Goal: Navigation & Orientation: Go to known website

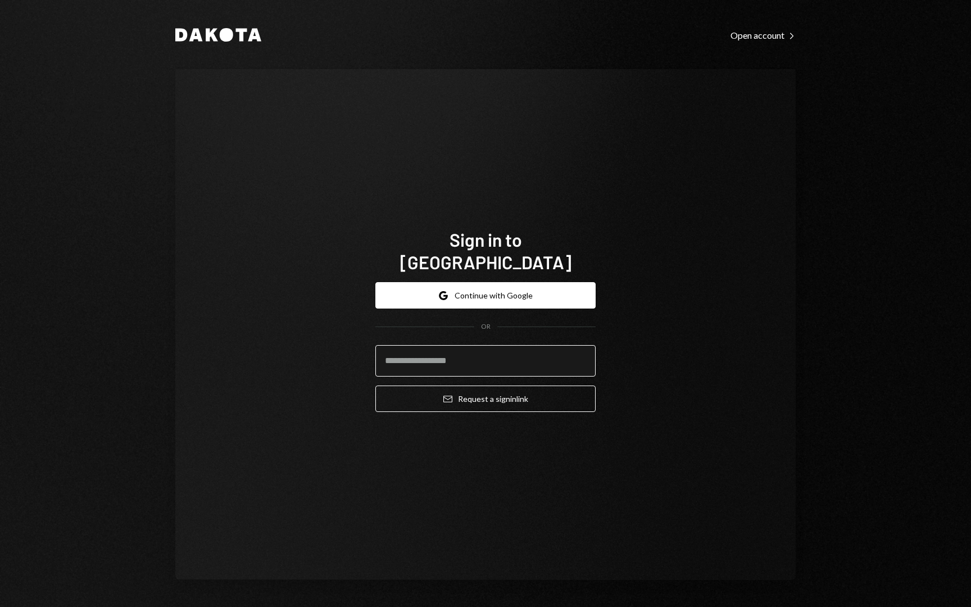
click at [501, 345] on input "email" at bounding box center [485, 360] width 220 height 31
click at [0, 606] on com-1password-button at bounding box center [0, 607] width 0 height 0
type input "**********"
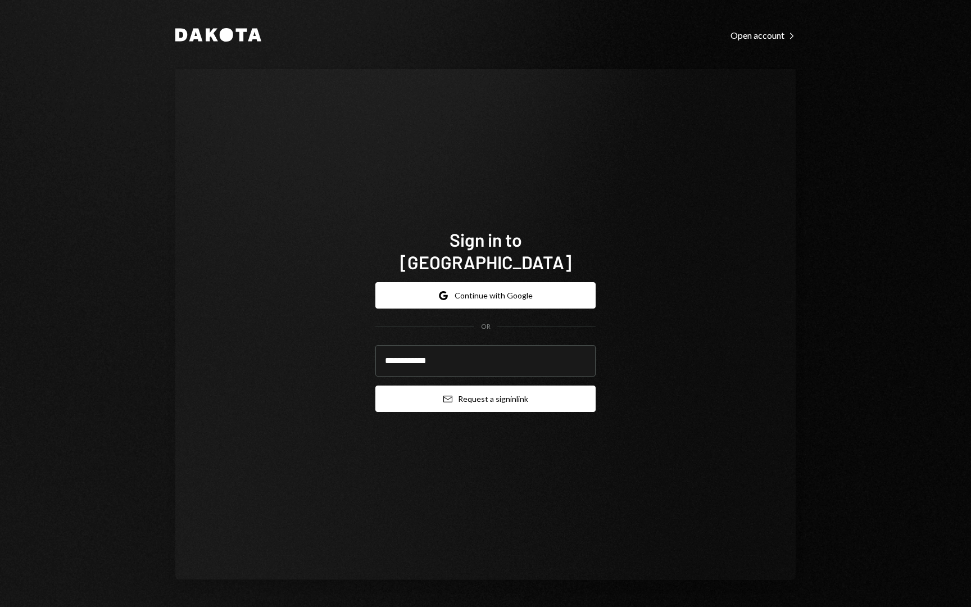
click at [472, 385] on button "Email Request a sign in link" at bounding box center [485, 398] width 220 height 26
